Goal: Find specific page/section: Find specific page/section

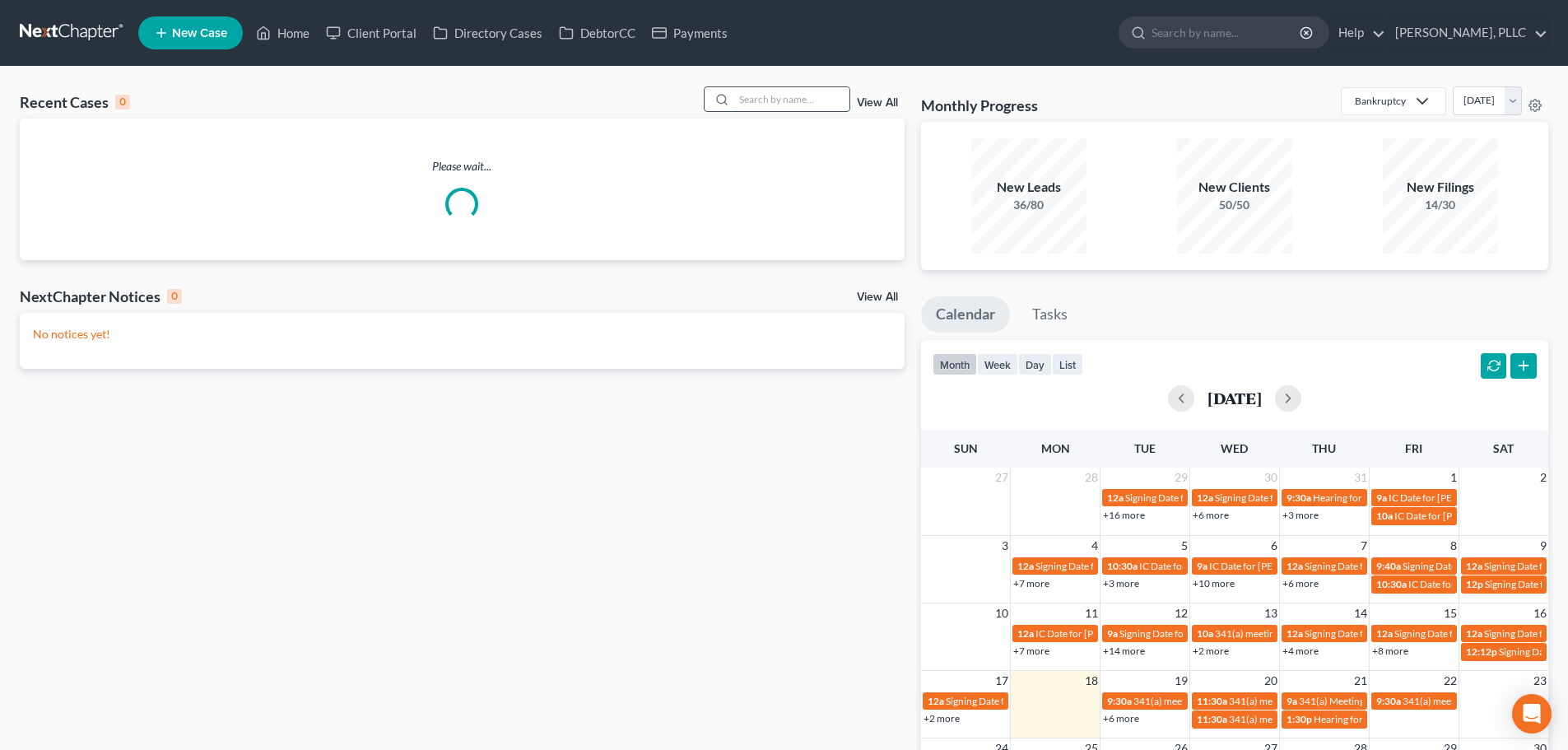
click at [761, 100] on input "search" at bounding box center [792, 99] width 115 height 24
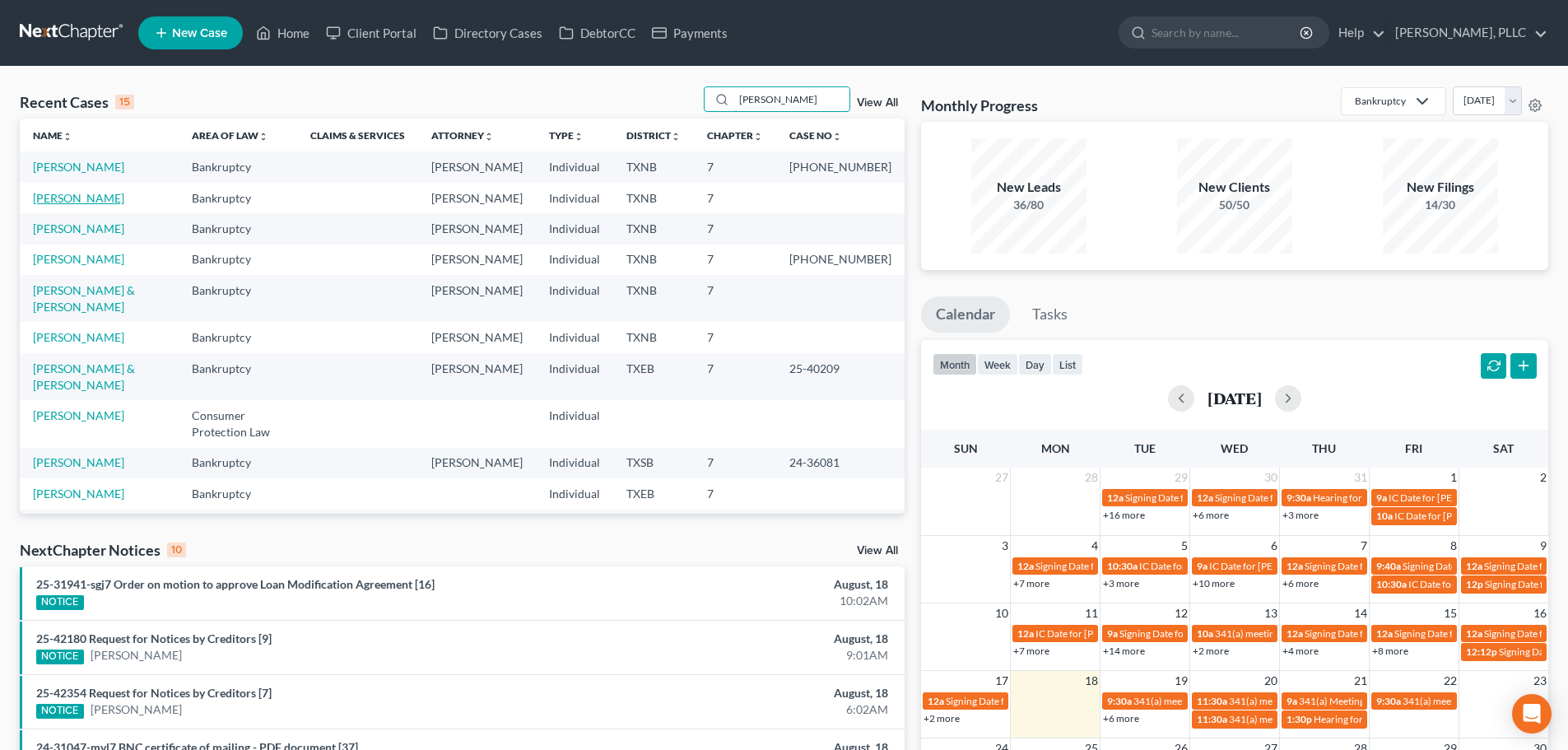
type input "[PERSON_NAME]"
click at [82, 205] on link "[PERSON_NAME]" at bounding box center [79, 197] width 92 height 14
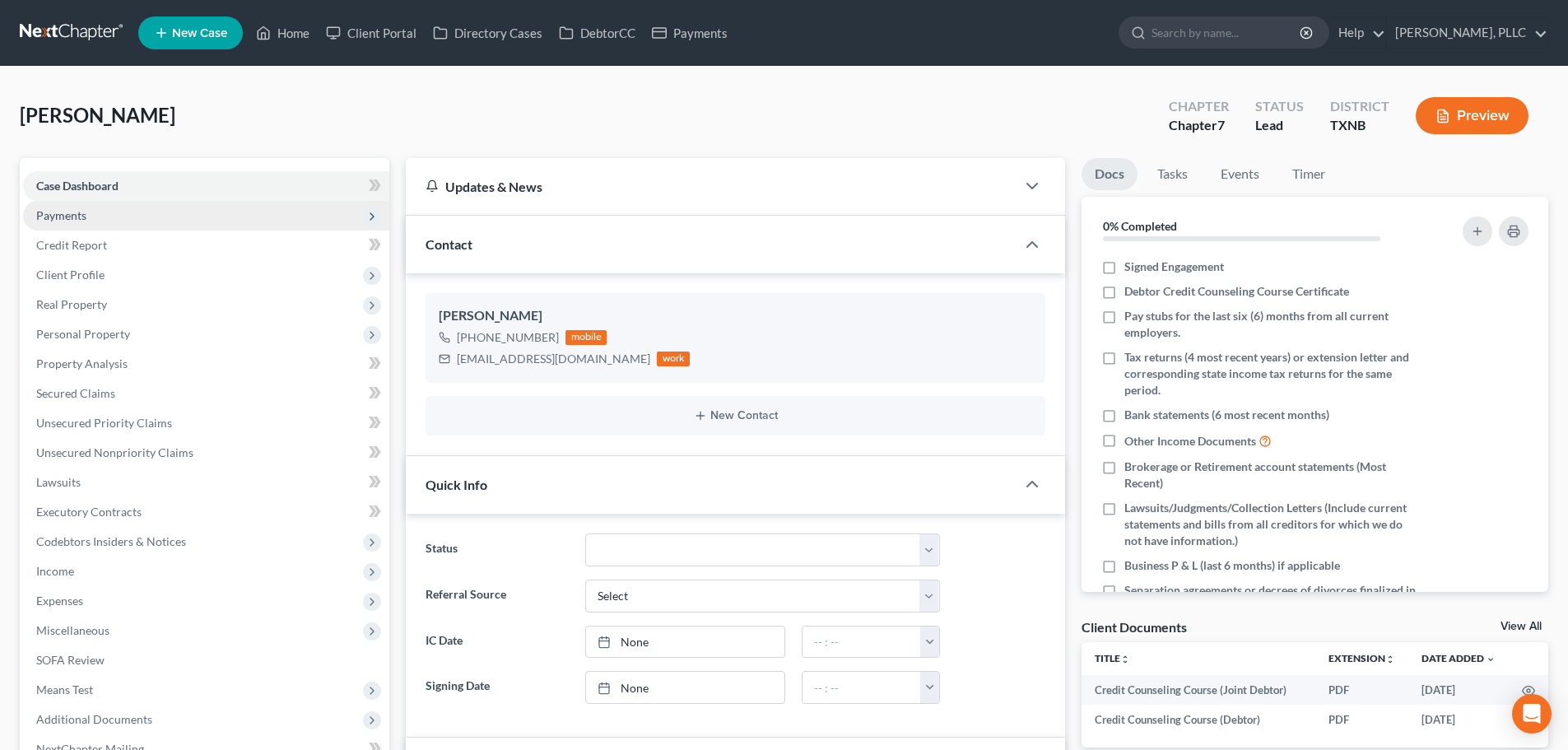
scroll to position [137, 0]
click at [82, 214] on span "Payments" at bounding box center [61, 215] width 50 height 14
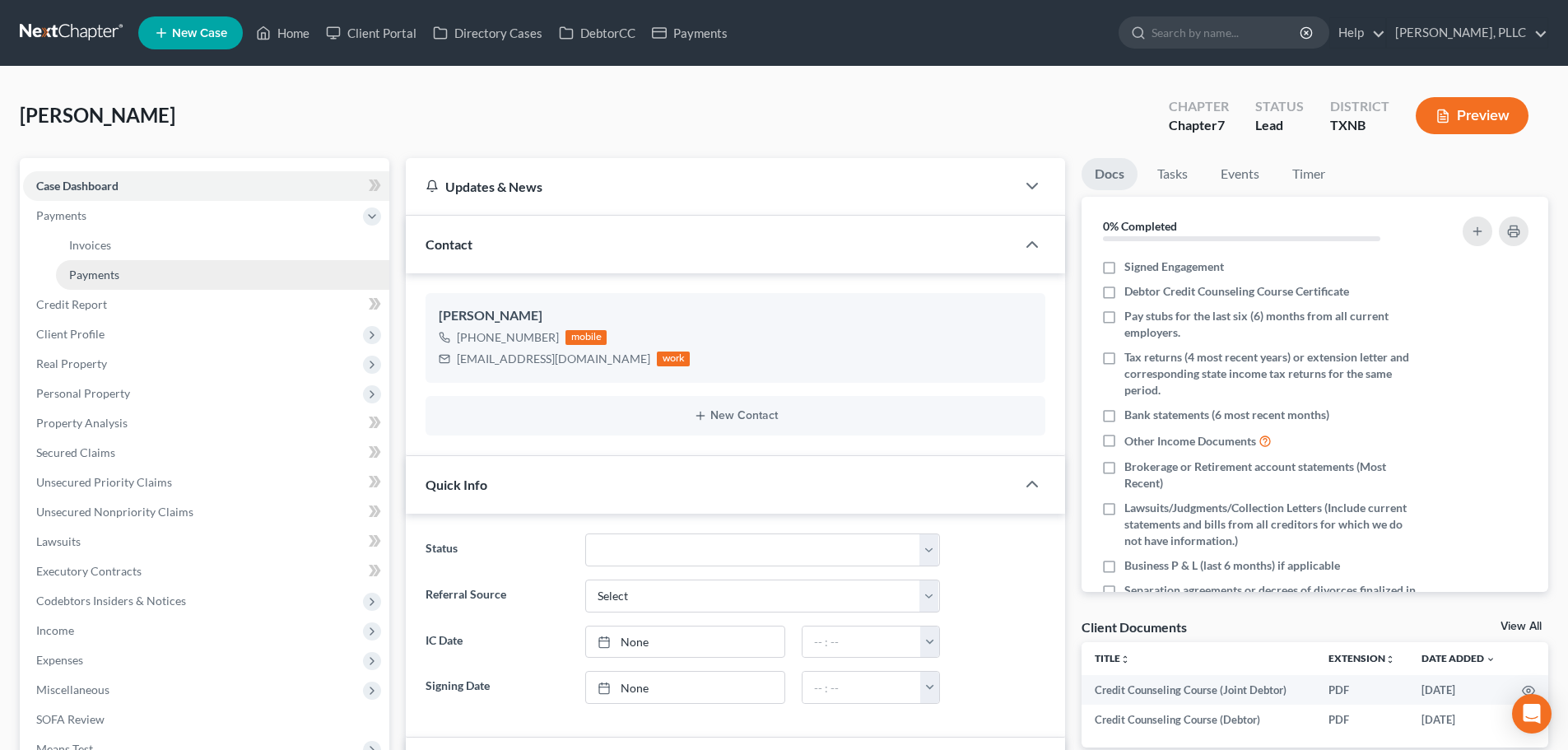
click at [94, 277] on span "Payments" at bounding box center [94, 274] width 50 height 14
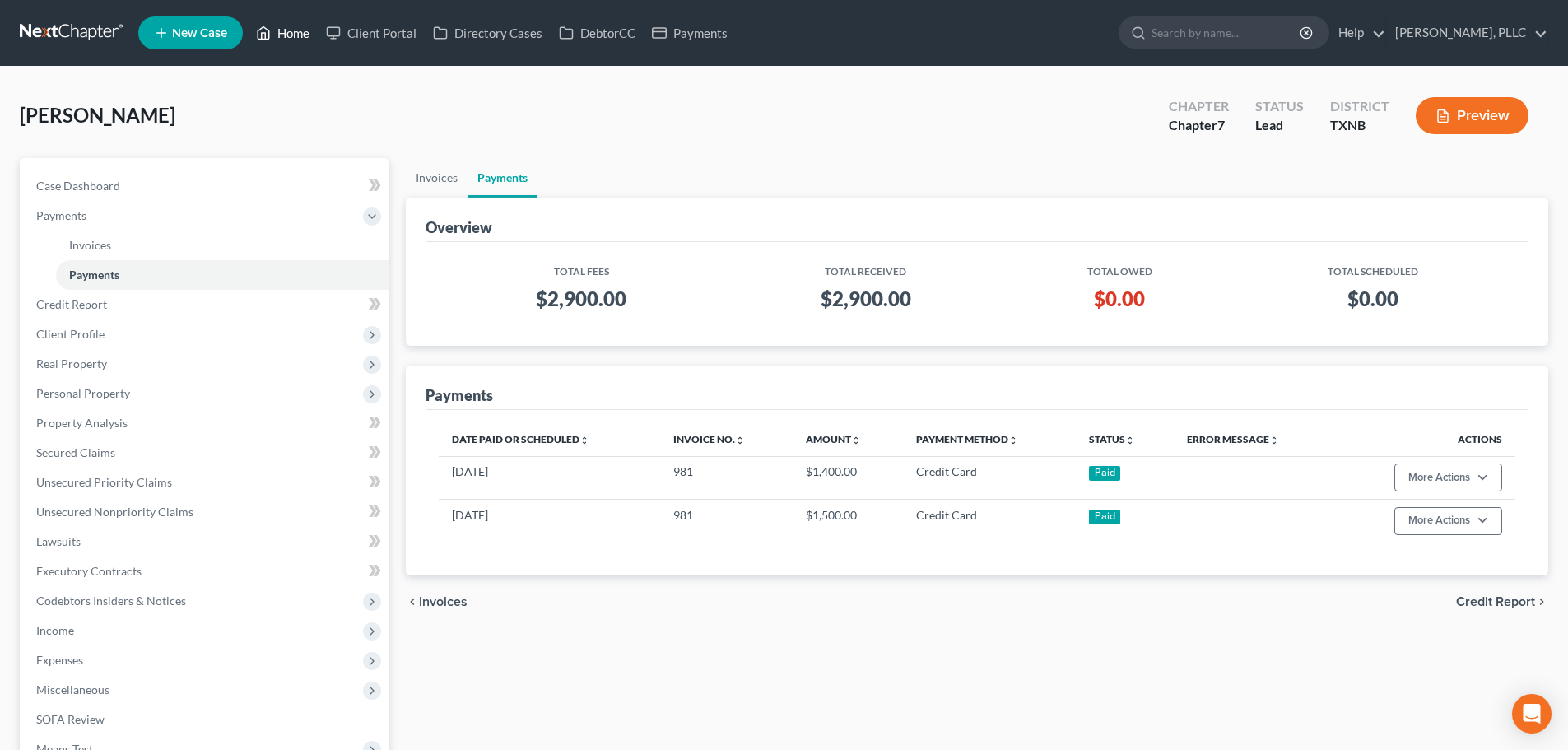
click at [293, 33] on link "Home" at bounding box center [283, 33] width 70 height 30
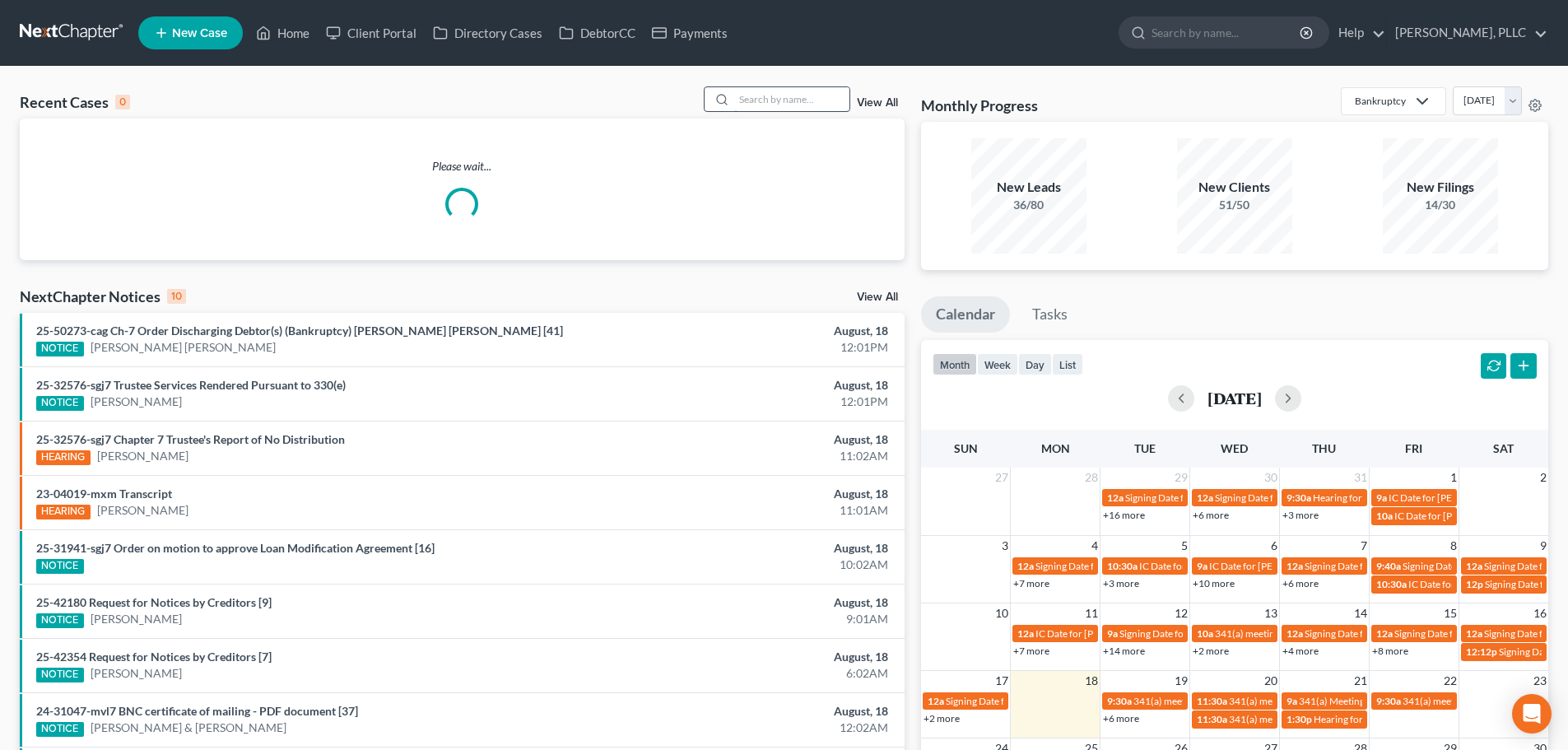
click at [791, 100] on input "search" at bounding box center [792, 99] width 115 height 24
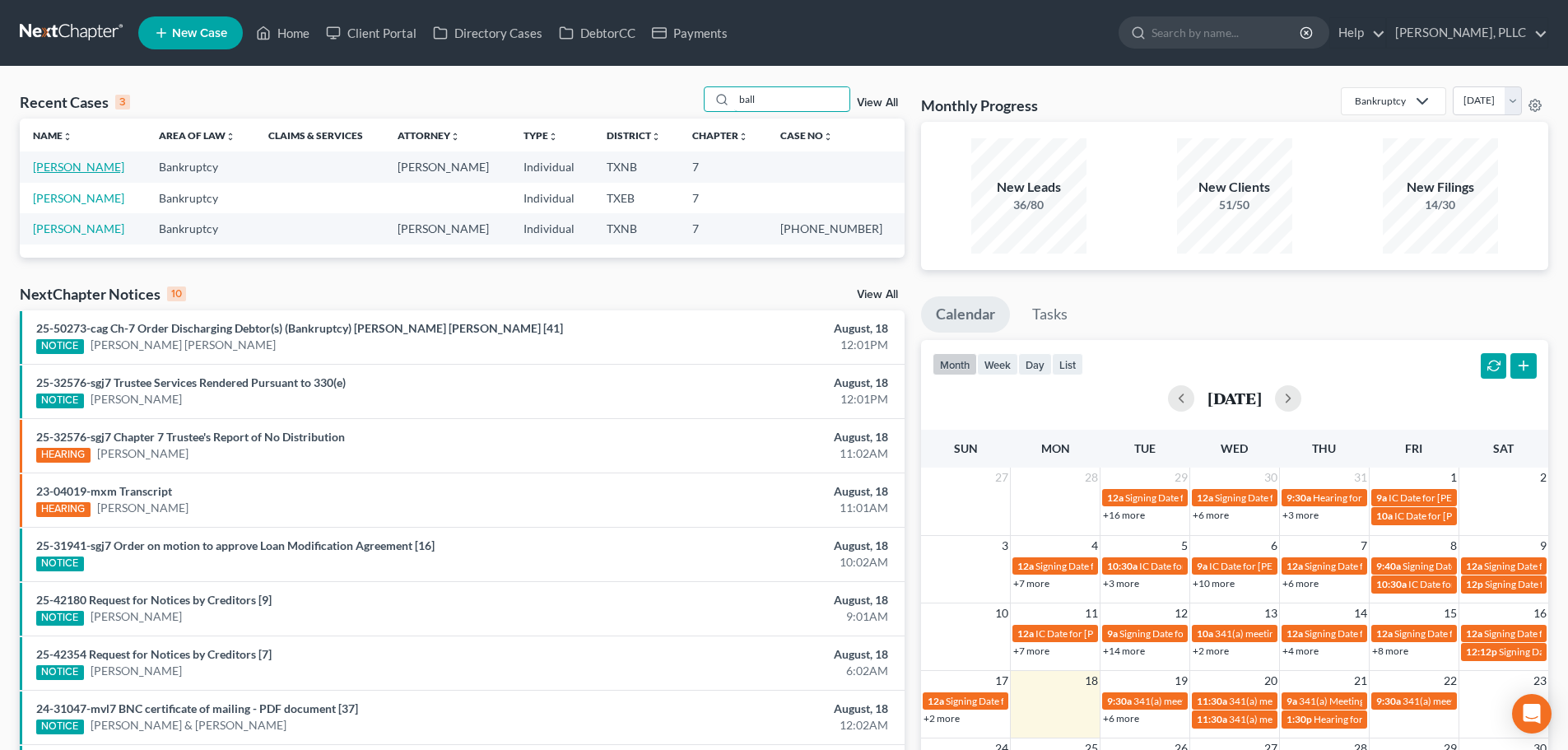
type input "ball"
click at [81, 167] on link "[PERSON_NAME]" at bounding box center [79, 166] width 92 height 14
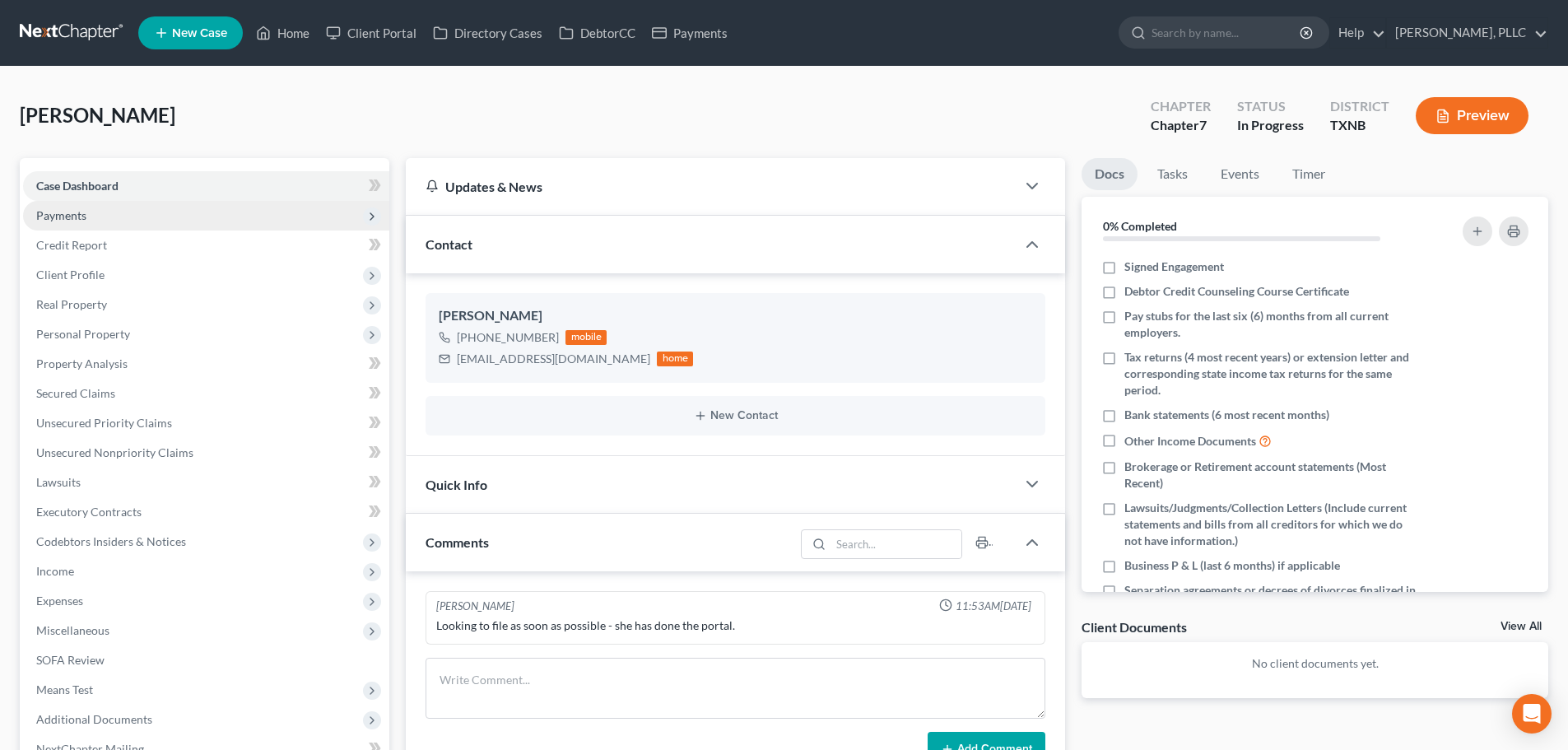
click at [70, 208] on span "Payments" at bounding box center [61, 215] width 50 height 14
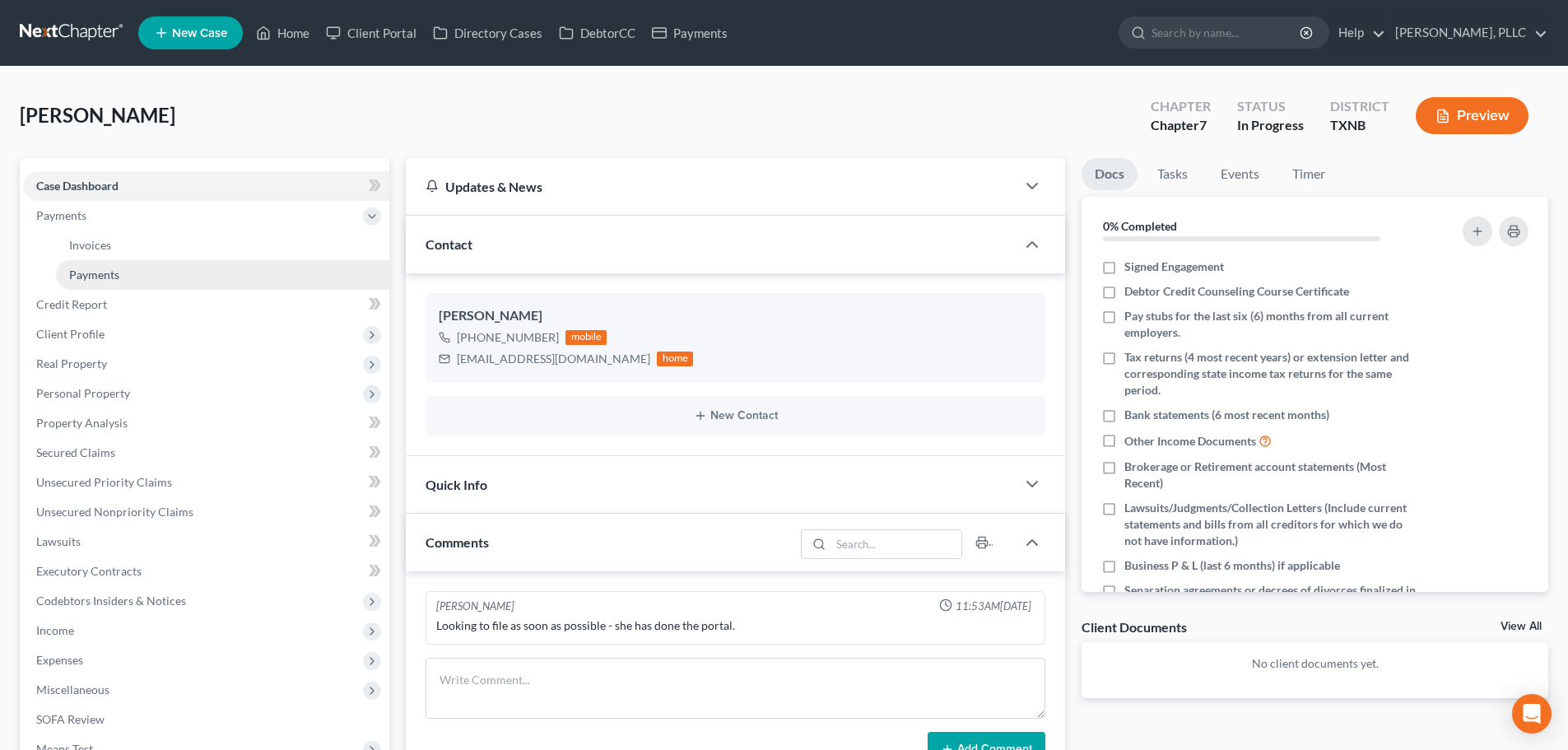
click at [93, 269] on span "Payments" at bounding box center [94, 274] width 50 height 14
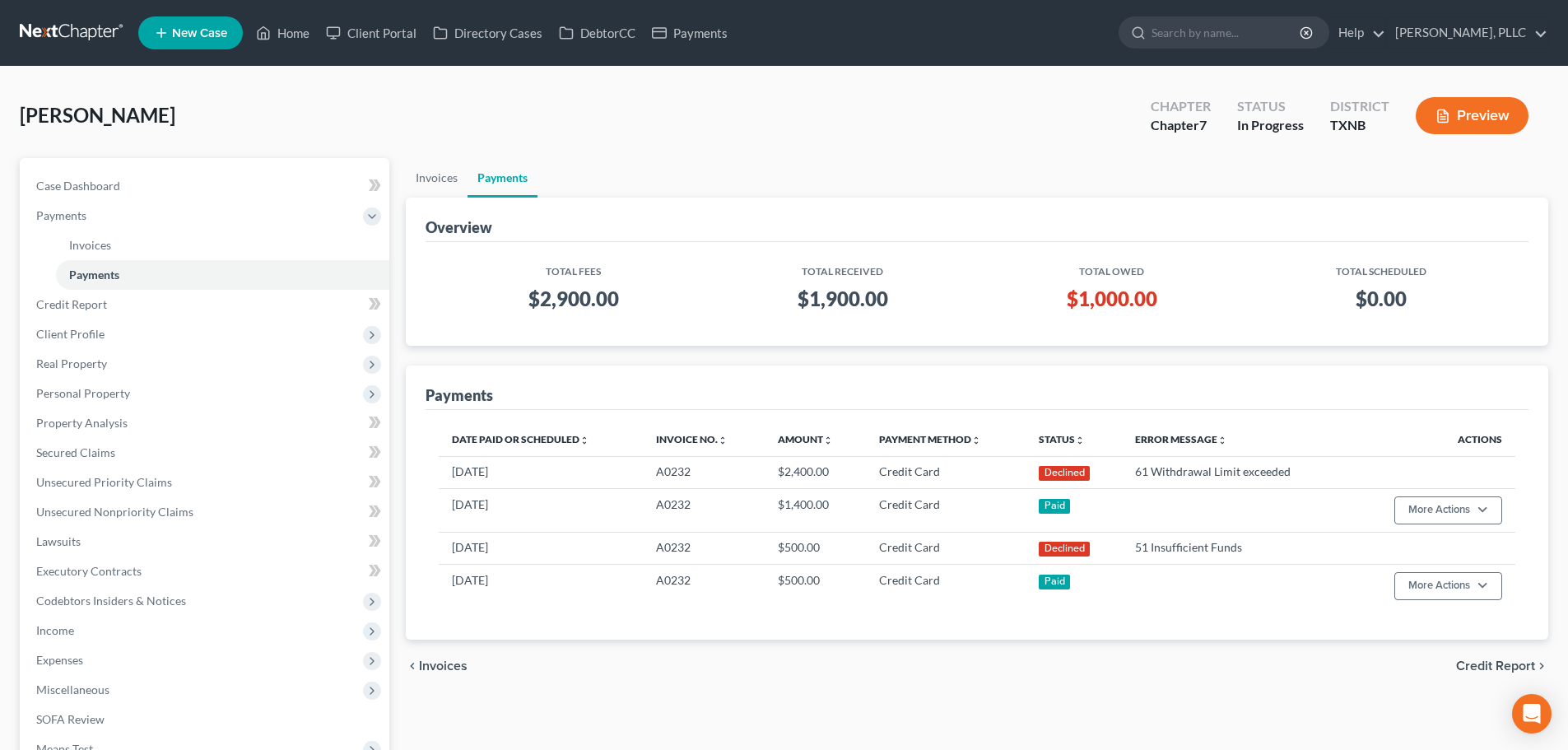
click at [609, 144] on div "[PERSON_NAME] Upgraded Chapter Chapter 7 Status In [GEOGRAPHIC_DATA] [GEOGRAPHI…" at bounding box center [784, 121] width 1529 height 71
